Goal: Task Accomplishment & Management: Use online tool/utility

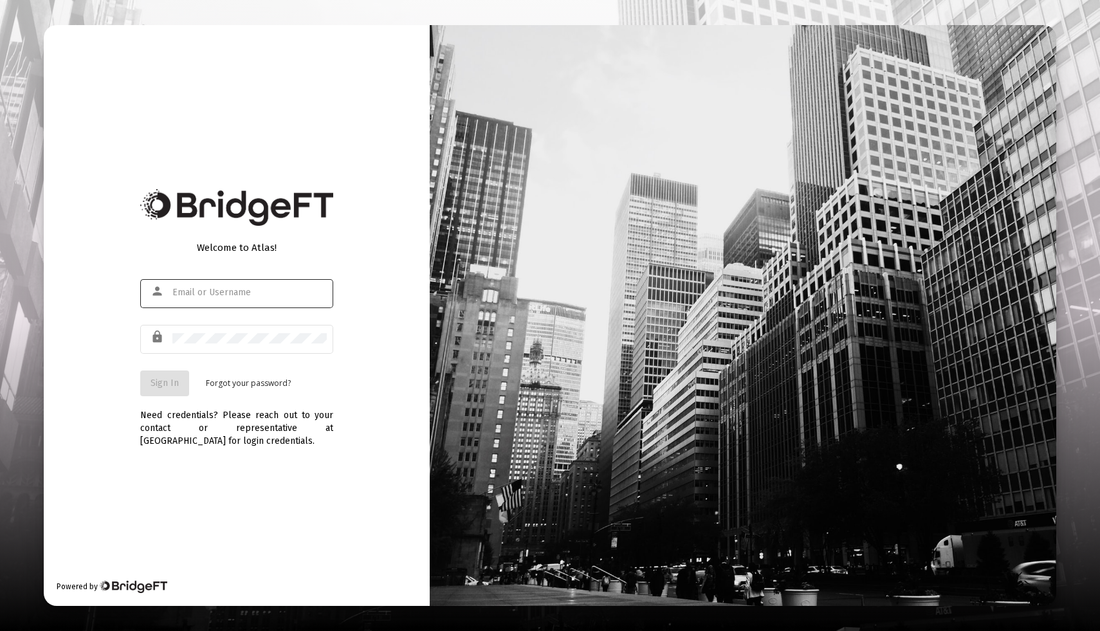
type input "[EMAIL_ADDRESS][DOMAIN_NAME]"
click at [160, 372] on button "Sign In" at bounding box center [164, 384] width 49 height 26
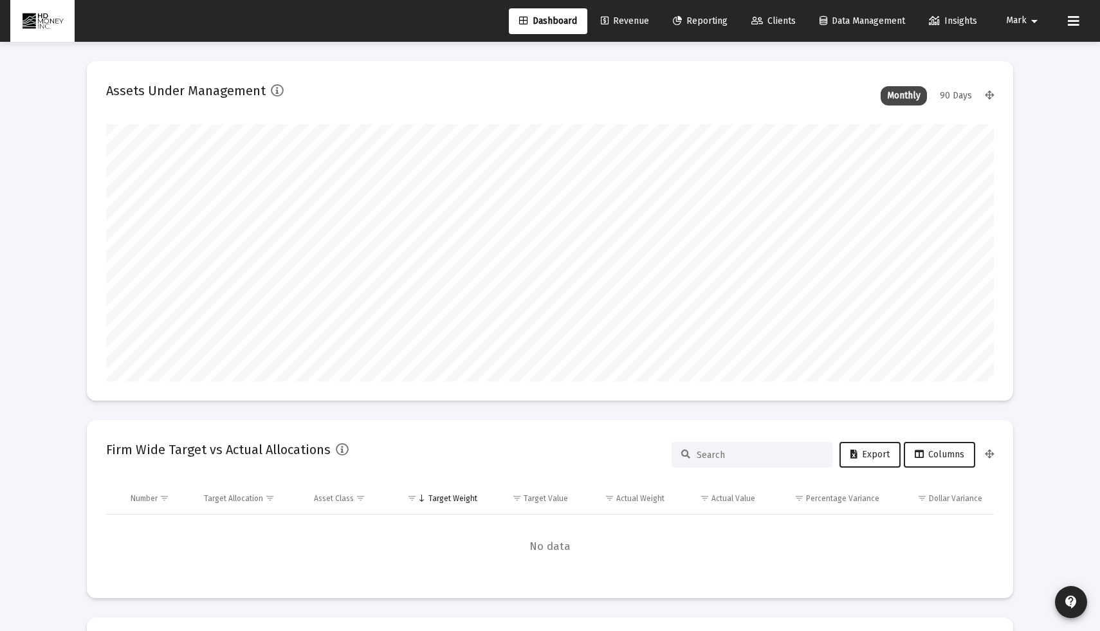
type input "[DATE]"
